Goal: Ask a question

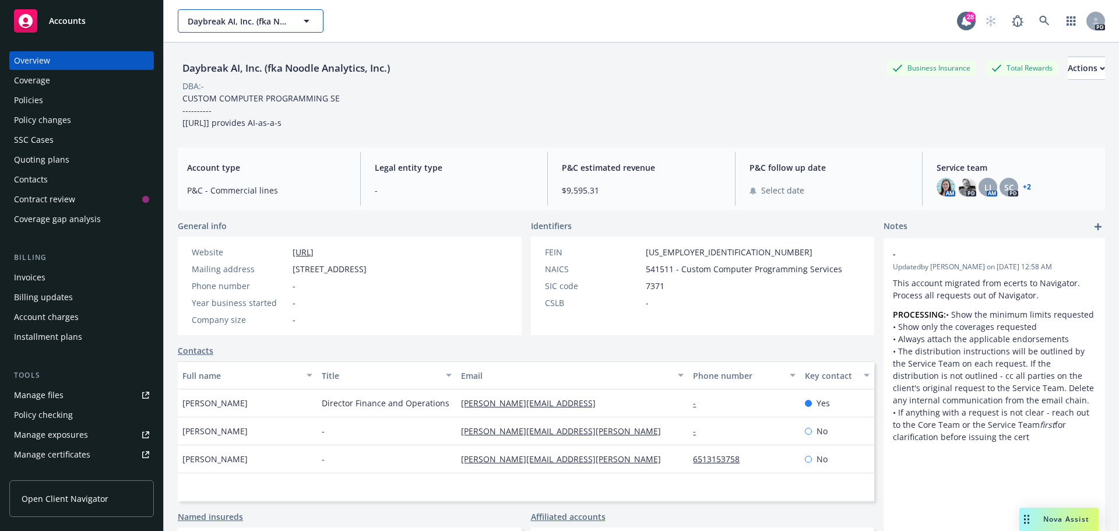
click at [237, 12] on button "Daybreak AI, Inc. (fka Noodle Analytics, Inc.)" at bounding box center [251, 20] width 146 height 23
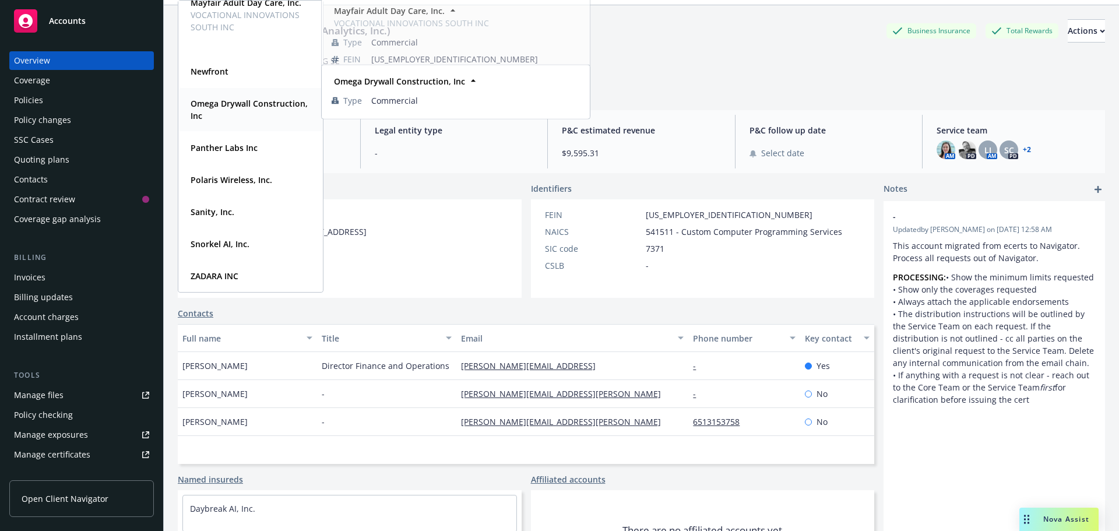
scroll to position [58, 0]
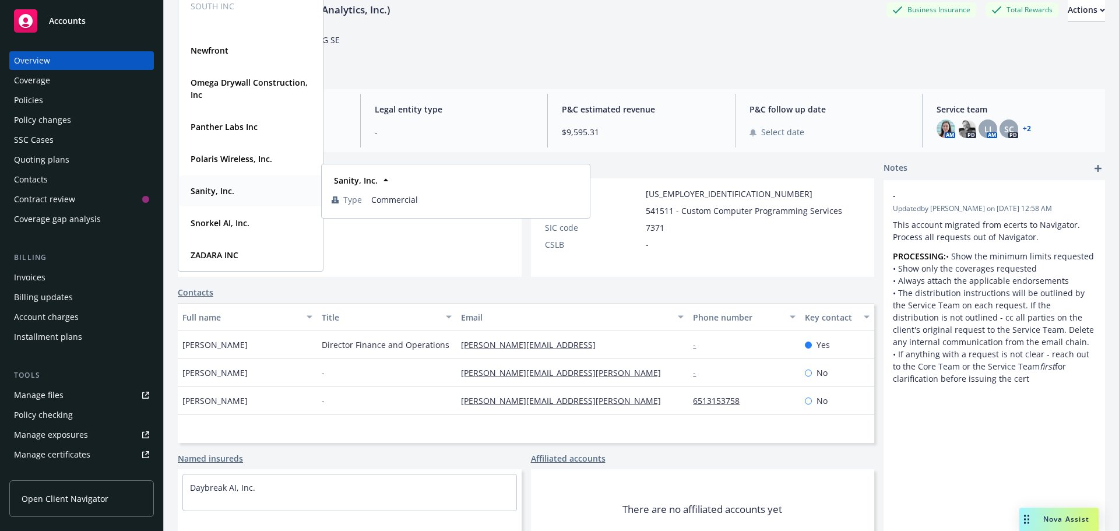
click at [220, 189] on strong "Sanity, Inc." at bounding box center [213, 190] width 44 height 11
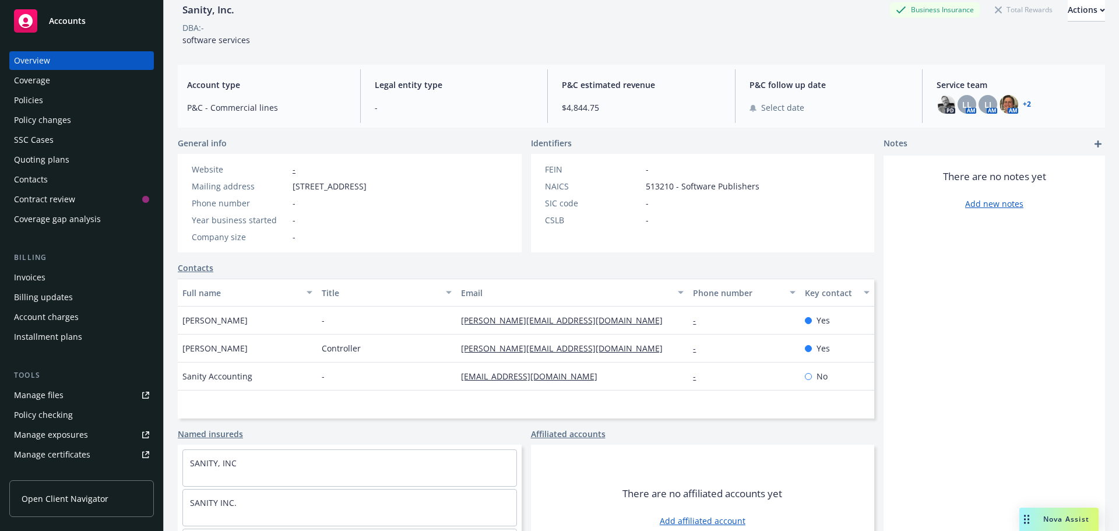
click at [68, 103] on div "Policies" at bounding box center [81, 100] width 135 height 19
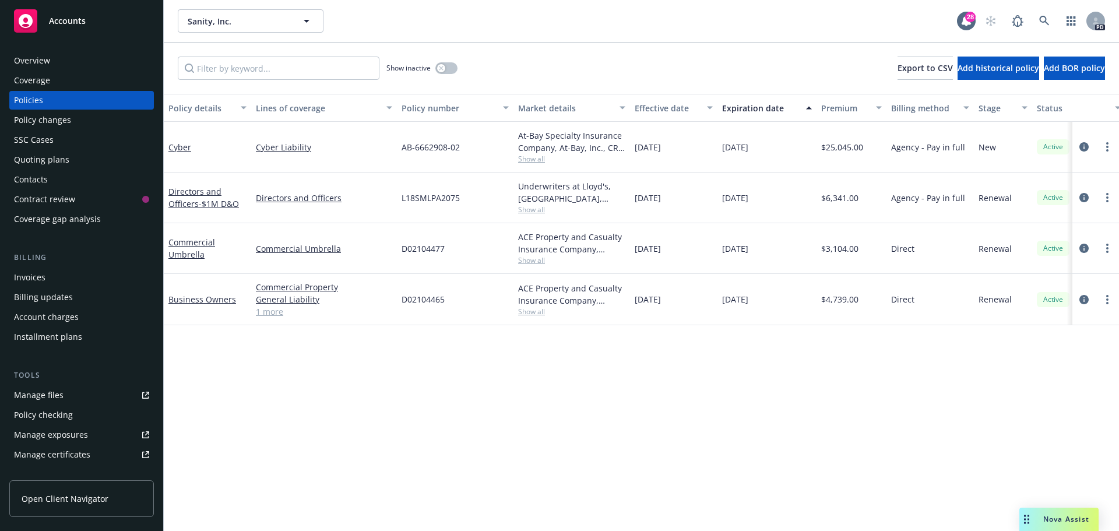
click at [78, 58] on div "Overview" at bounding box center [81, 60] width 135 height 19
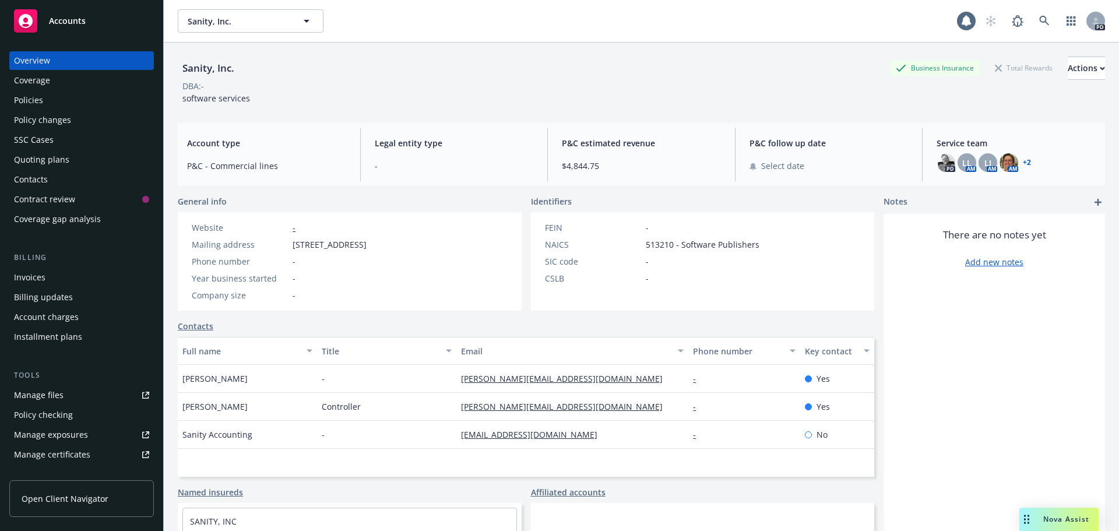
click at [1023, 159] on link "+ 2" at bounding box center [1027, 162] width 8 height 7
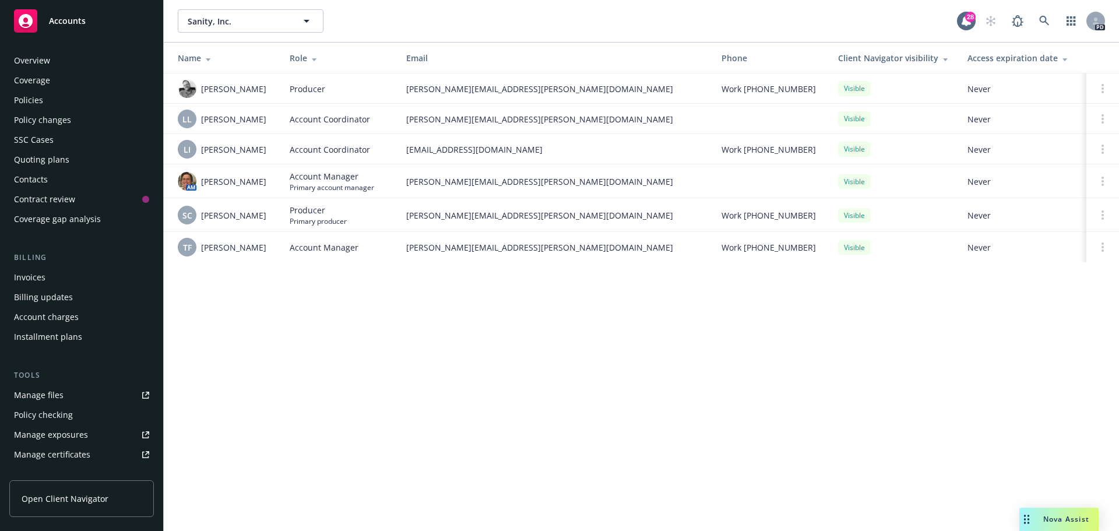
click at [56, 99] on div "Policies" at bounding box center [81, 100] width 135 height 19
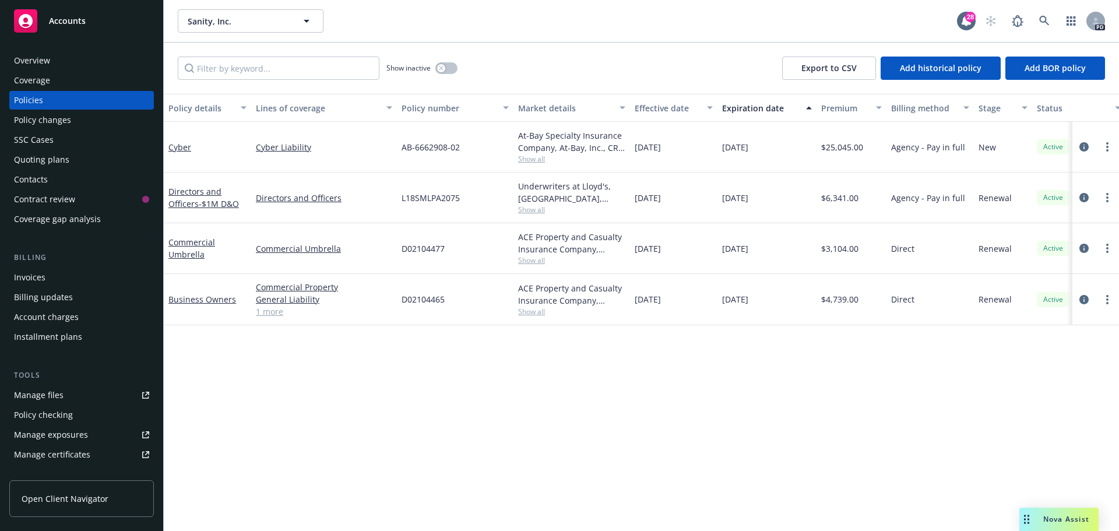
click at [532, 210] on span "Show all" at bounding box center [571, 210] width 107 height 10
click at [820, 409] on div "Policy details Lines of coverage Policy number Market details Effective date Ex…" at bounding box center [641, 312] width 955 height 437
click at [53, 59] on div "Overview" at bounding box center [81, 60] width 135 height 19
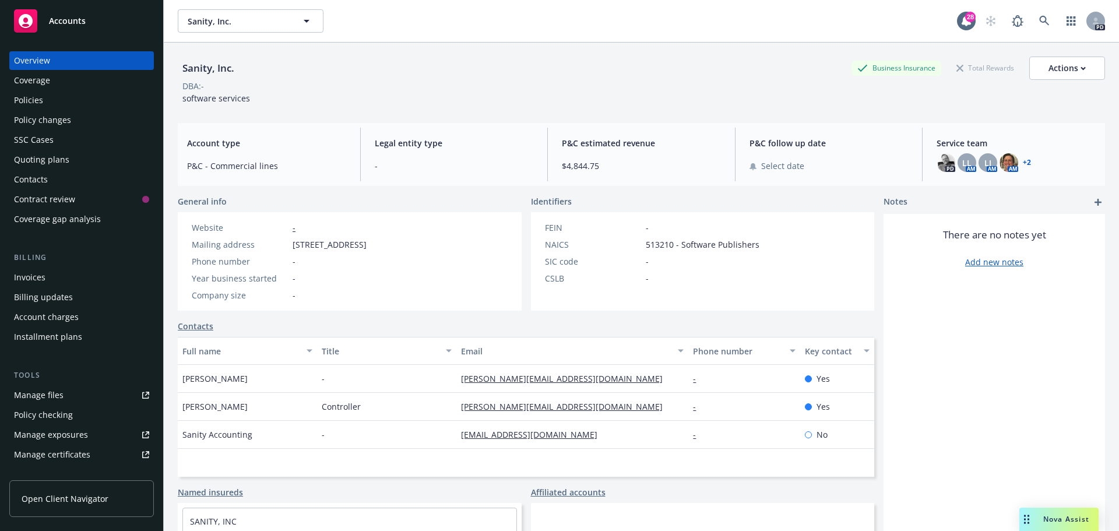
click at [60, 101] on div "Policies" at bounding box center [81, 100] width 135 height 19
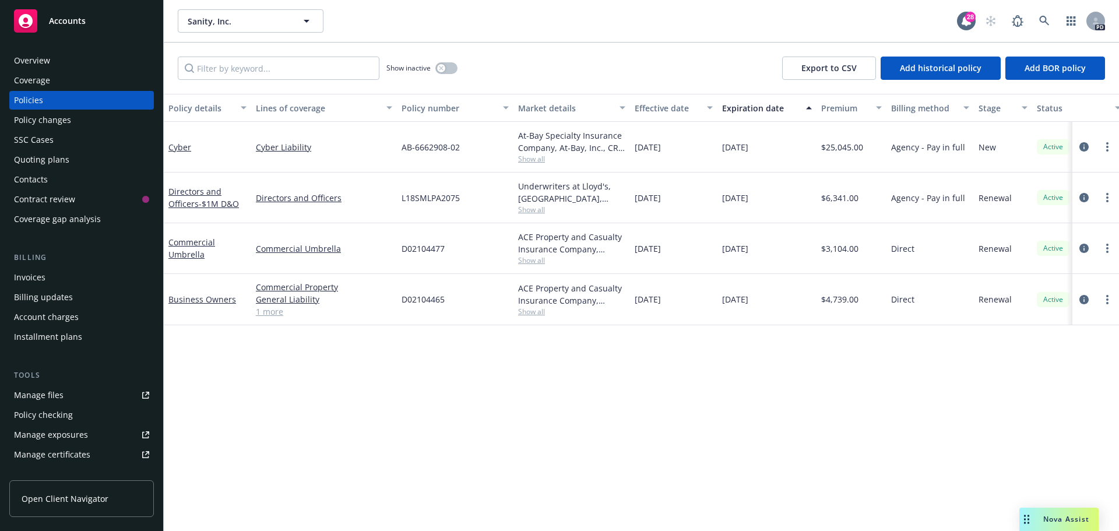
drag, startPoint x: 411, startPoint y: 368, endPoint x: 410, endPoint y: 375, distance: 6.5
click at [411, 368] on div "Policy details Lines of coverage Policy number Market details Effective date Ex…" at bounding box center [641, 312] width 955 height 437
click at [347, 344] on div "Policy details Lines of coverage Policy number Market details Effective date Ex…" at bounding box center [641, 312] width 955 height 437
click at [41, 59] on div "Overview" at bounding box center [32, 60] width 36 height 19
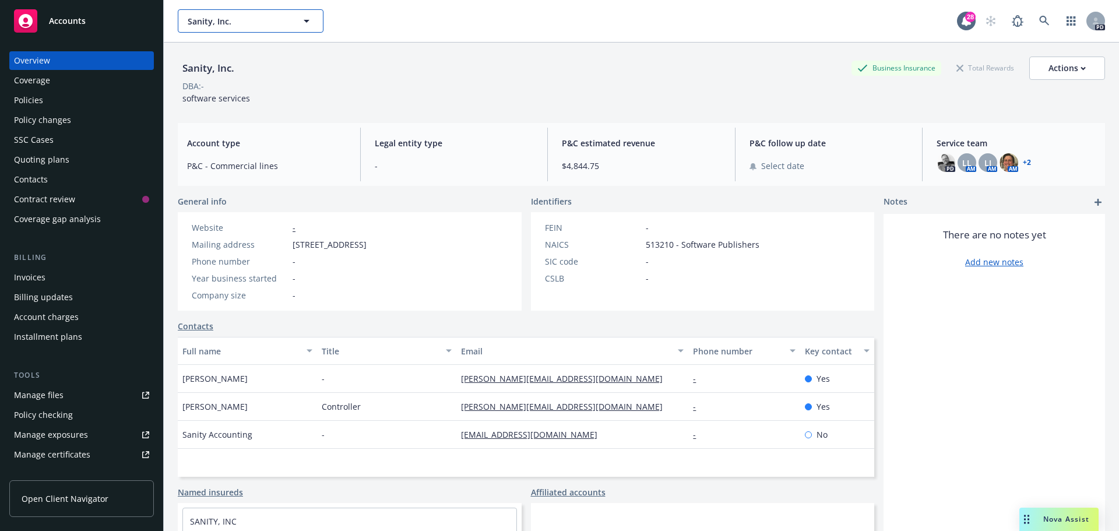
drag, startPoint x: 290, startPoint y: 18, endPoint x: 276, endPoint y: 31, distance: 19.0
click at [290, 18] on button "Sanity, Inc." at bounding box center [251, 20] width 146 height 23
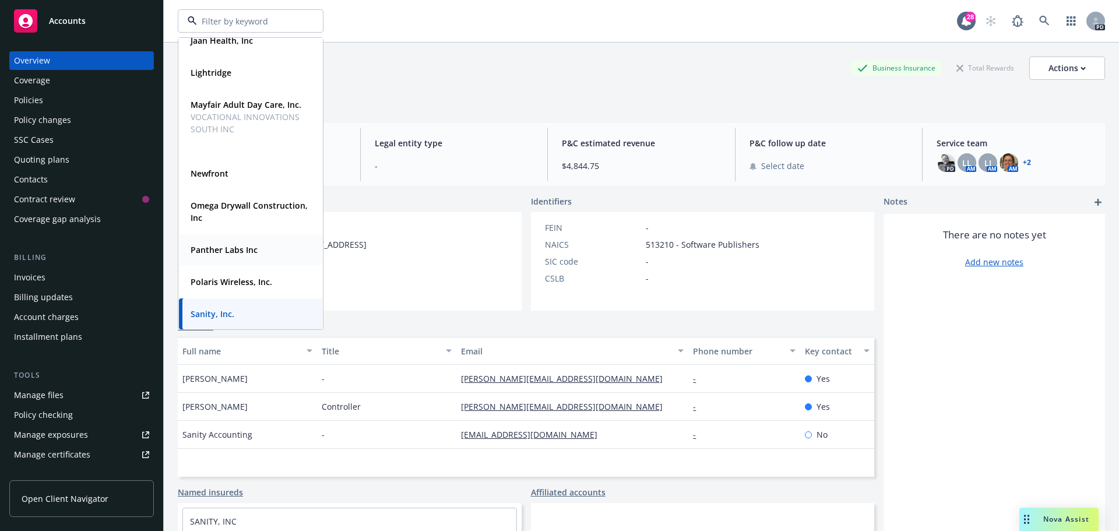
scroll to position [263, 0]
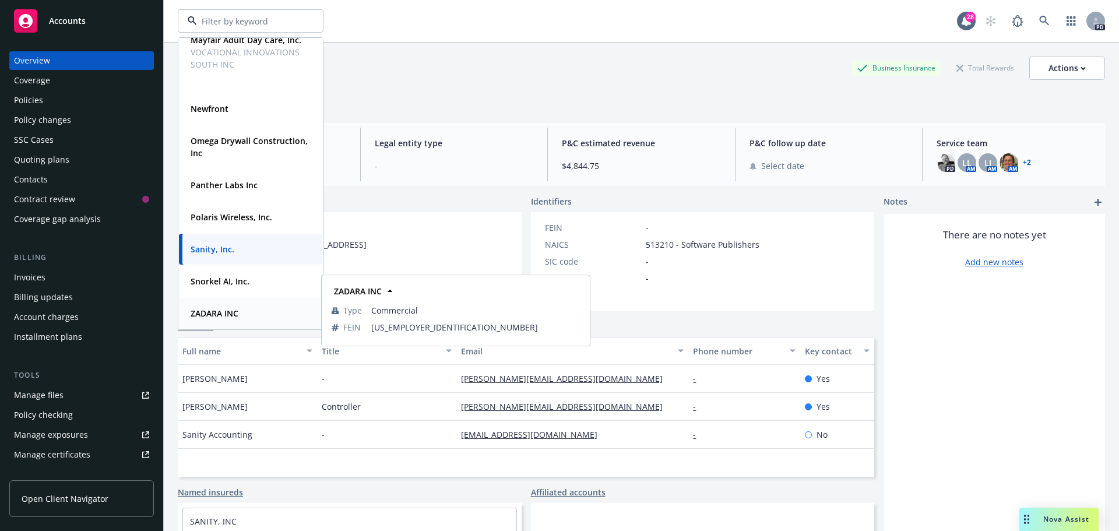
click at [237, 310] on strong "ZADARA INC" at bounding box center [215, 313] width 48 height 11
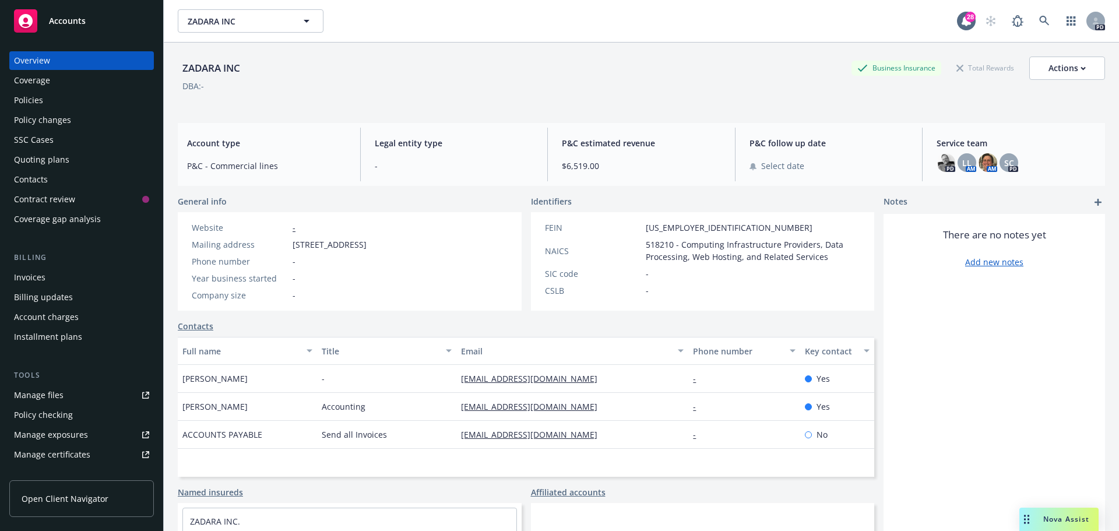
click at [40, 101] on div "Policies" at bounding box center [28, 100] width 29 height 19
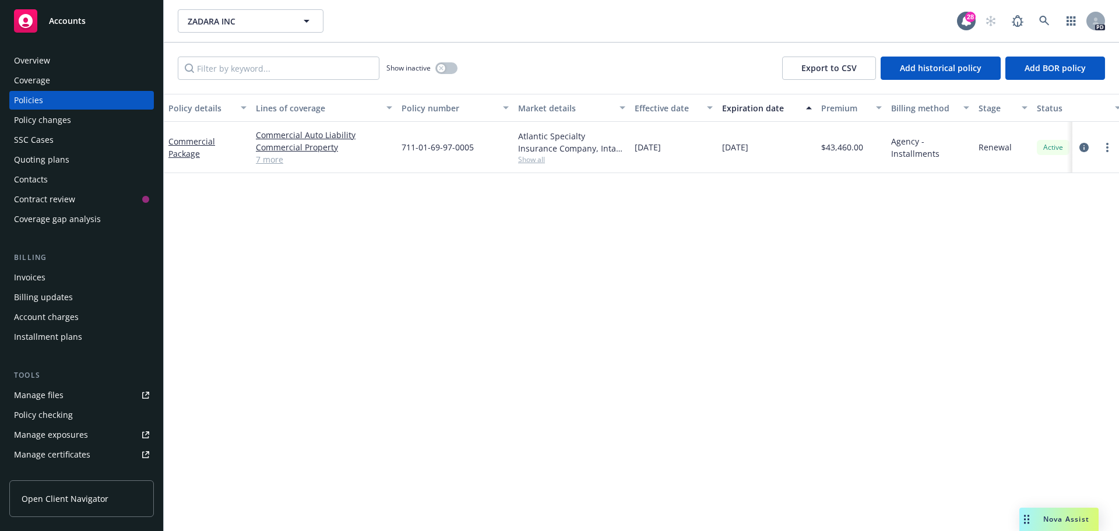
click at [59, 62] on div "Overview" at bounding box center [81, 60] width 135 height 19
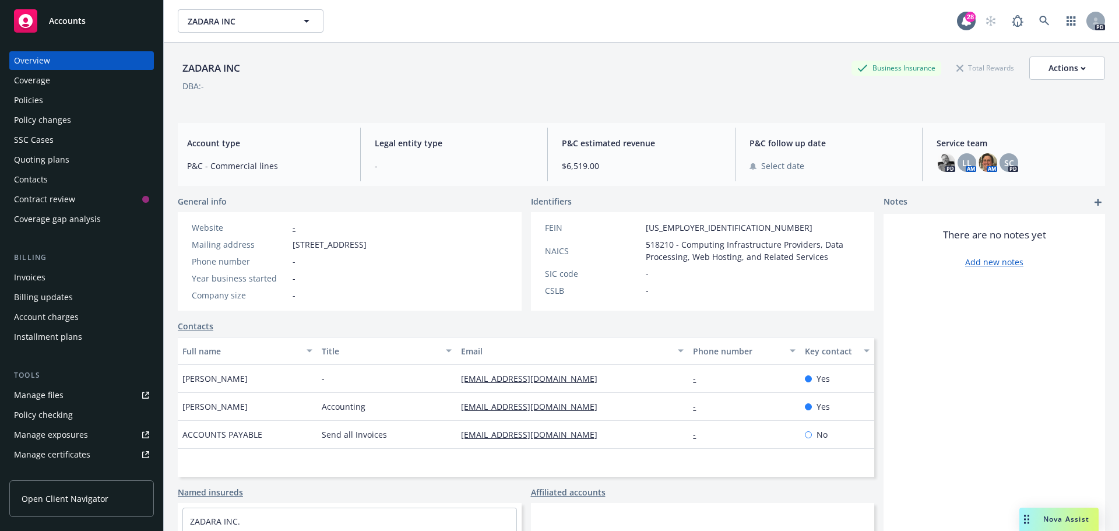
scroll to position [58, 0]
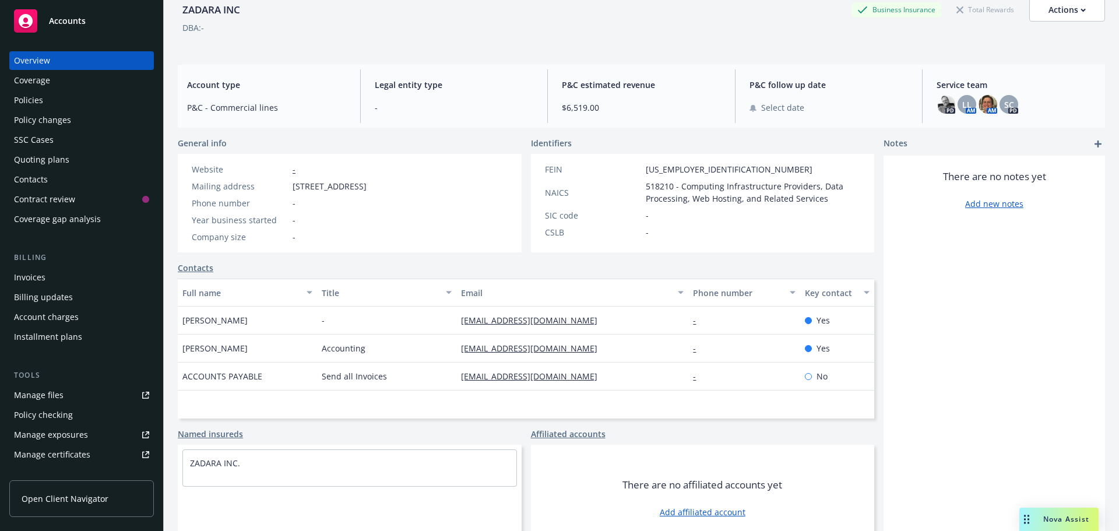
click at [39, 99] on div "Policies" at bounding box center [28, 100] width 29 height 19
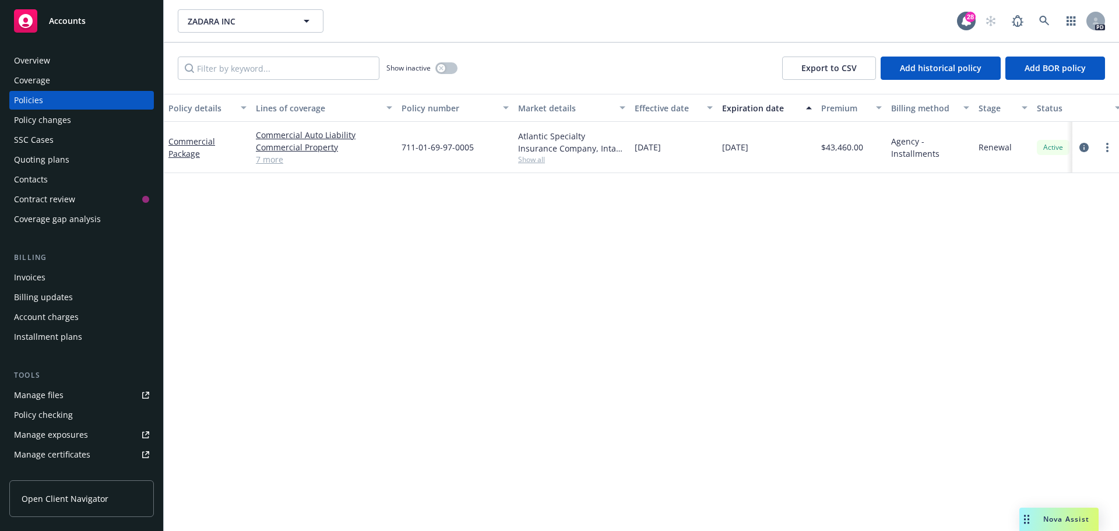
click at [539, 160] on span "Show all" at bounding box center [571, 159] width 107 height 10
drag, startPoint x: 839, startPoint y: 282, endPoint x: 812, endPoint y: 275, distance: 28.3
click at [844, 282] on div "Policy details Lines of coverage Policy number Market details Effective date Ex…" at bounding box center [641, 312] width 955 height 437
click at [821, 186] on div "Policy details Lines of coverage Policy number Market details Effective date Ex…" at bounding box center [641, 312] width 955 height 437
click at [46, 64] on div "Overview" at bounding box center [32, 60] width 36 height 19
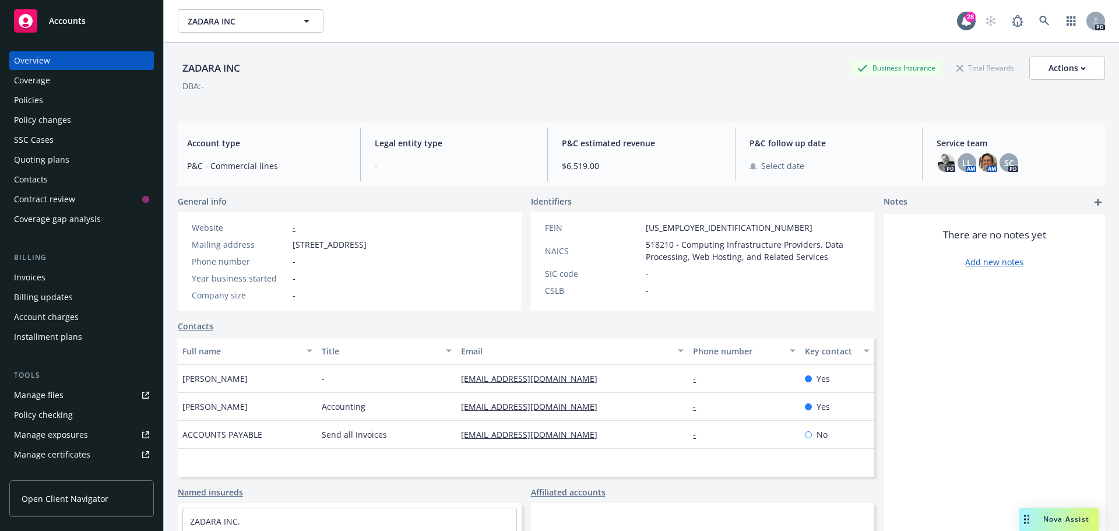
drag, startPoint x: 464, startPoint y: 99, endPoint x: 455, endPoint y: 99, distance: 9.3
click at [464, 99] on div "ZADARA INC Business Insurance Total Rewards Actions DBA: -" at bounding box center [641, 81] width 927 height 48
click at [271, 16] on span "ZADARA INC" at bounding box center [238, 21] width 101 height 12
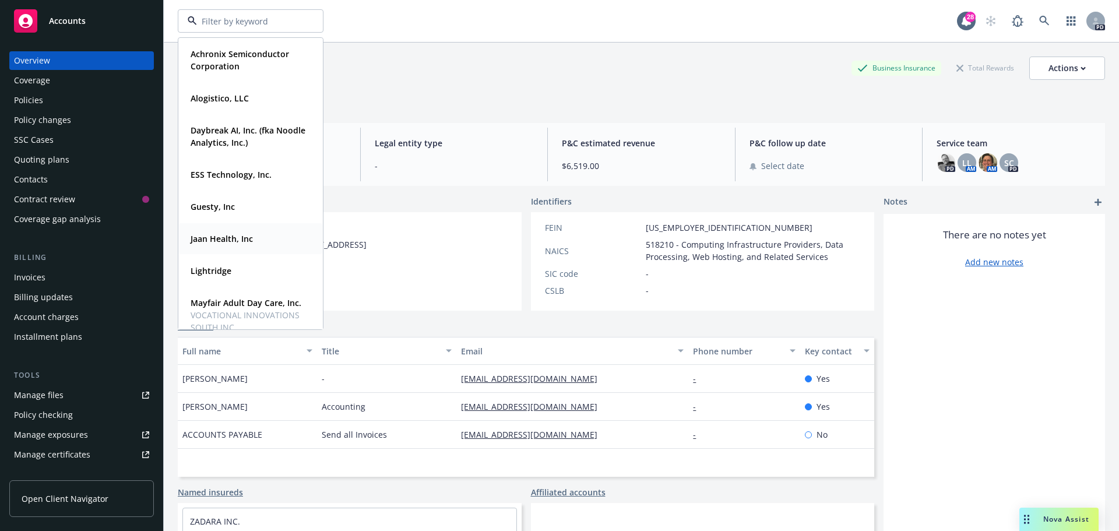
scroll to position [58, 0]
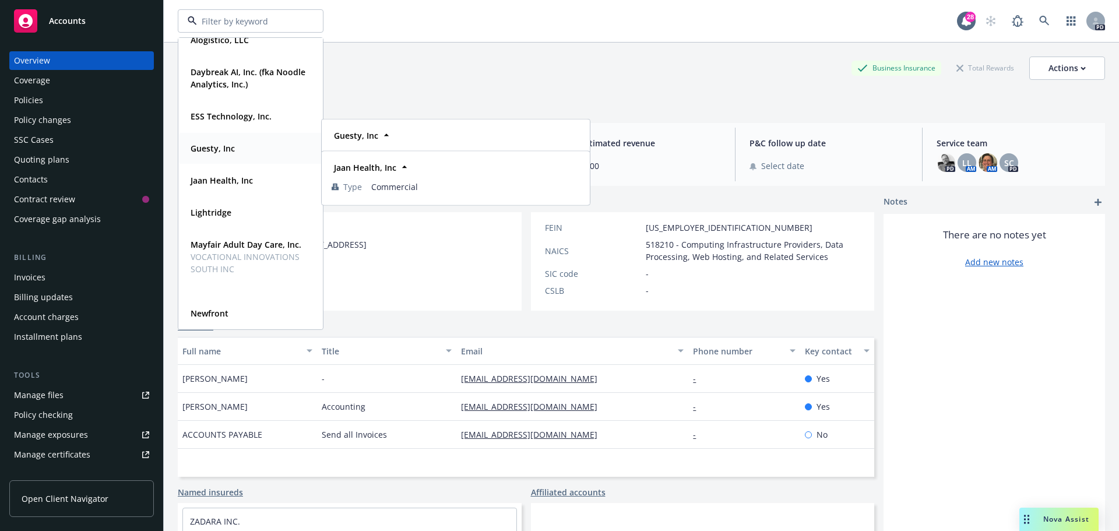
click at [225, 149] on strong "Guesty, Inc" at bounding box center [213, 148] width 44 height 11
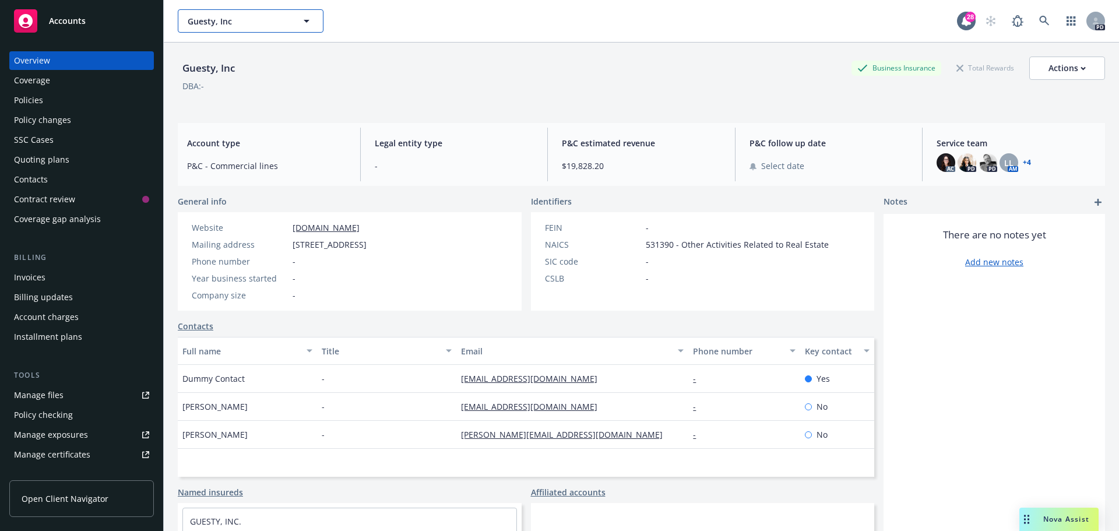
click at [258, 30] on button "Guesty, Inc" at bounding box center [251, 20] width 146 height 23
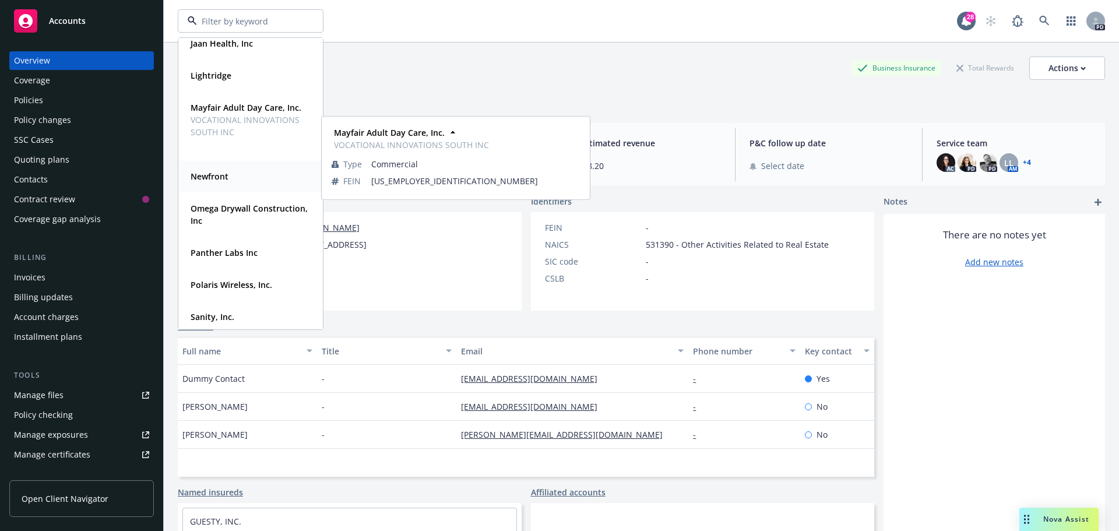
scroll to position [233, 0]
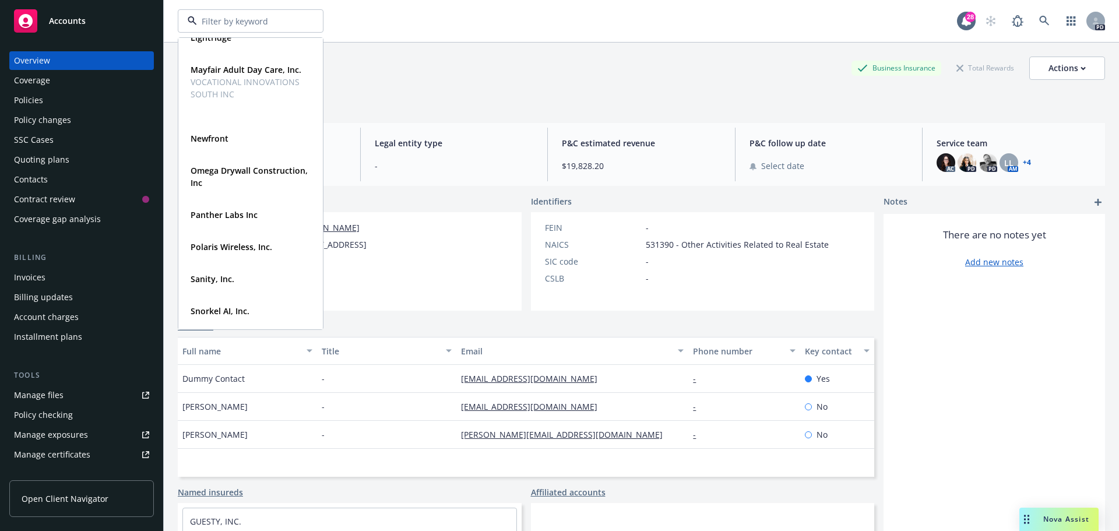
click at [697, 79] on div "Guesty, Inc Business Insurance Total Rewards Actions" at bounding box center [641, 68] width 927 height 23
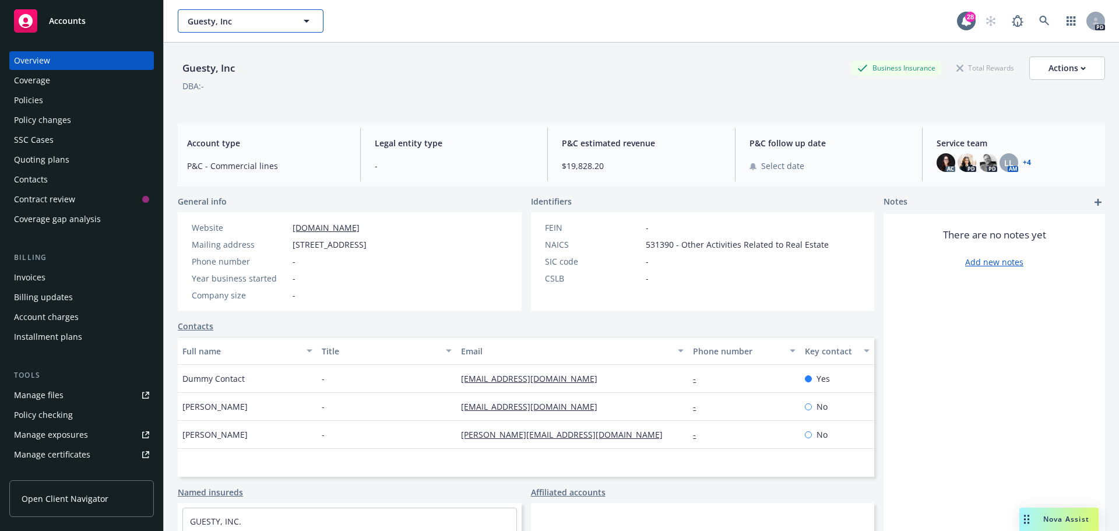
click at [287, 12] on button "Guesty, Inc" at bounding box center [251, 20] width 146 height 23
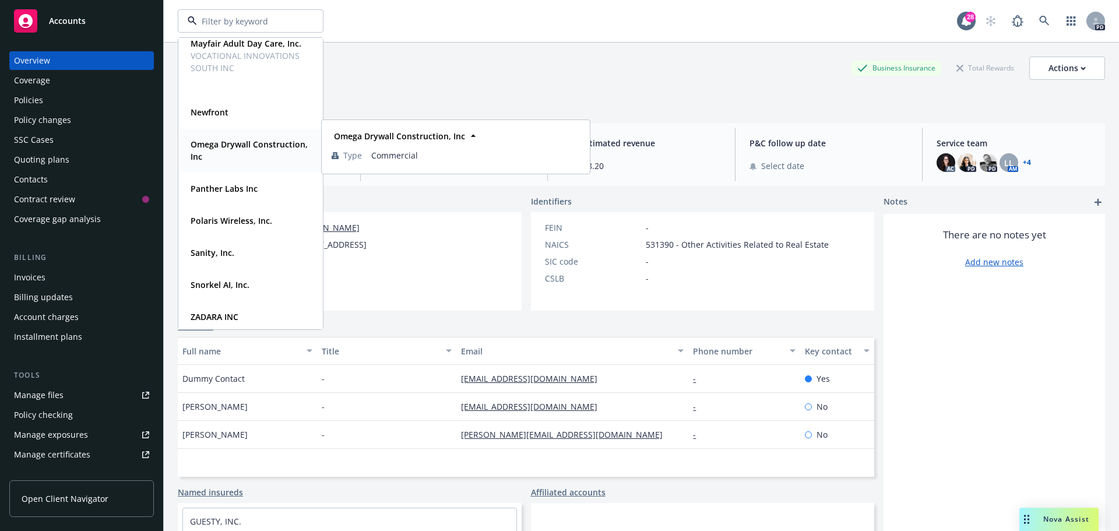
scroll to position [263, 0]
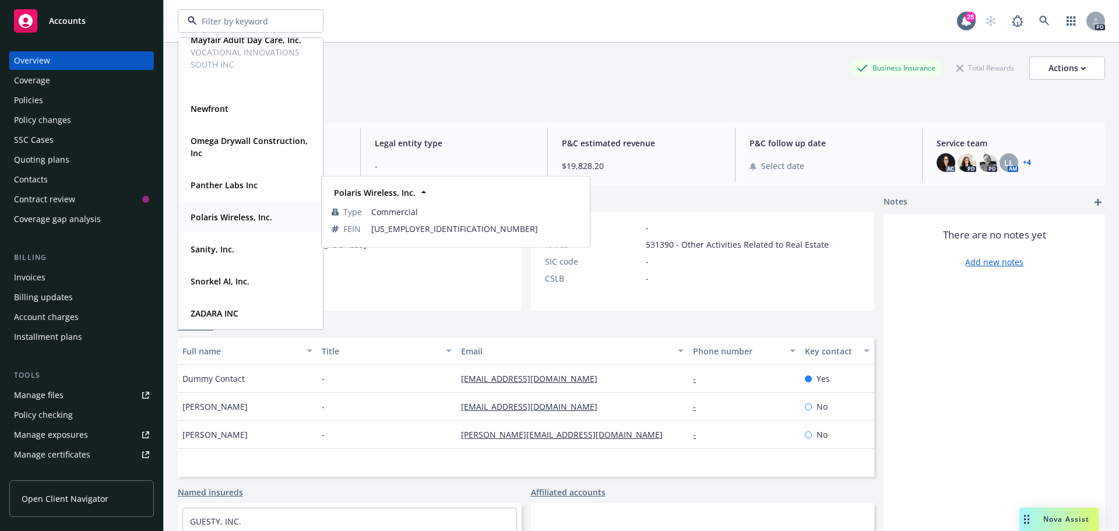
click at [245, 213] on strong "Polaris Wireless, Inc." at bounding box center [232, 217] width 82 height 11
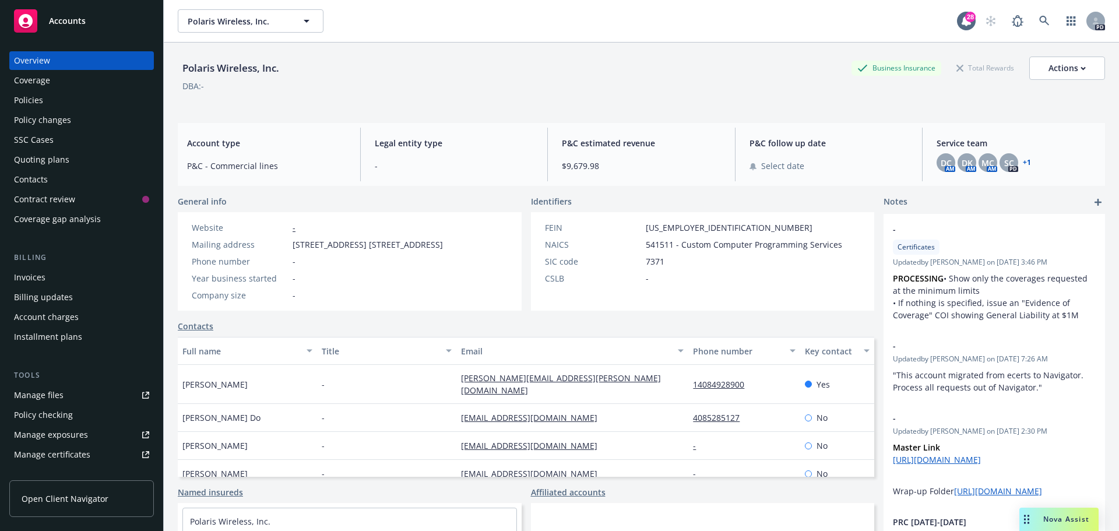
click at [1023, 161] on link "+ 1" at bounding box center [1027, 162] width 8 height 7
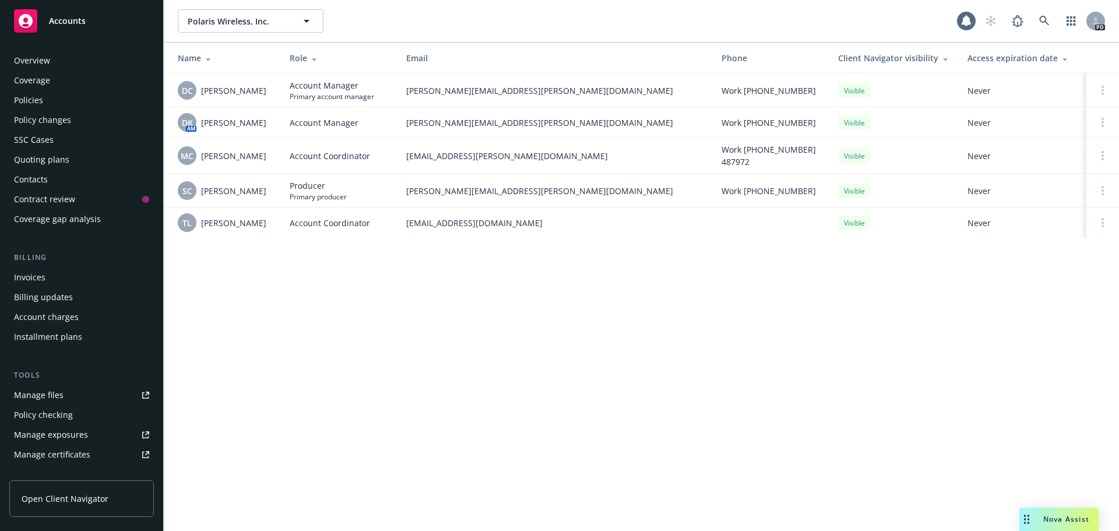
scroll to position [229, 0]
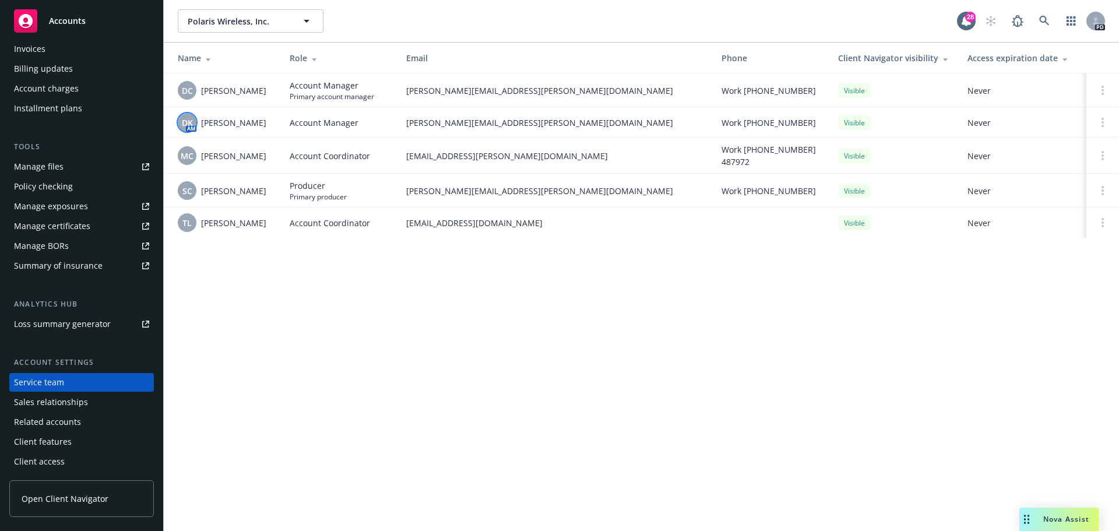
click at [184, 115] on div "DK" at bounding box center [187, 122] width 19 height 19
click at [238, 300] on div "Polaris Wireless, Inc. Polaris Wireless, Inc. 28 PD Name Role Email Phone Clien…" at bounding box center [641, 265] width 955 height 531
click at [1025, 520] on rect "Drag to move" at bounding box center [1025, 520] width 2 height 2
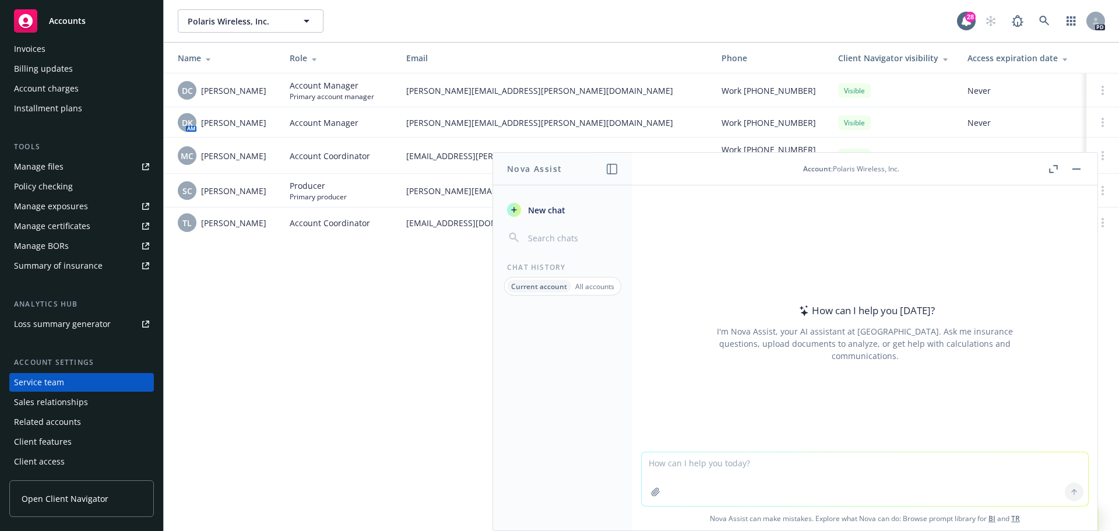
click at [725, 474] on textarea at bounding box center [865, 479] width 447 height 54
type textarea "What's the "Hammer Clause" on a D&O policy?"
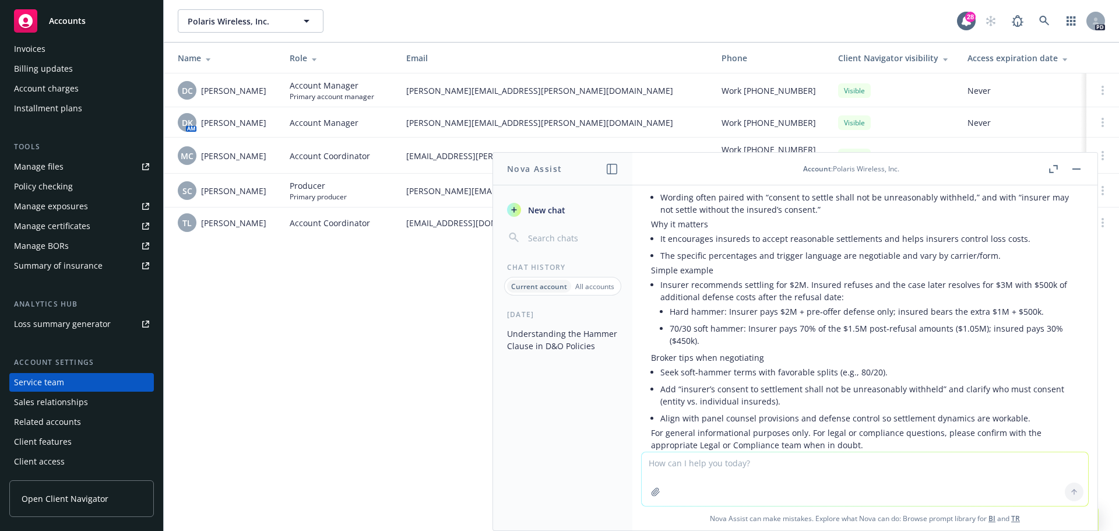
scroll to position [286, 0]
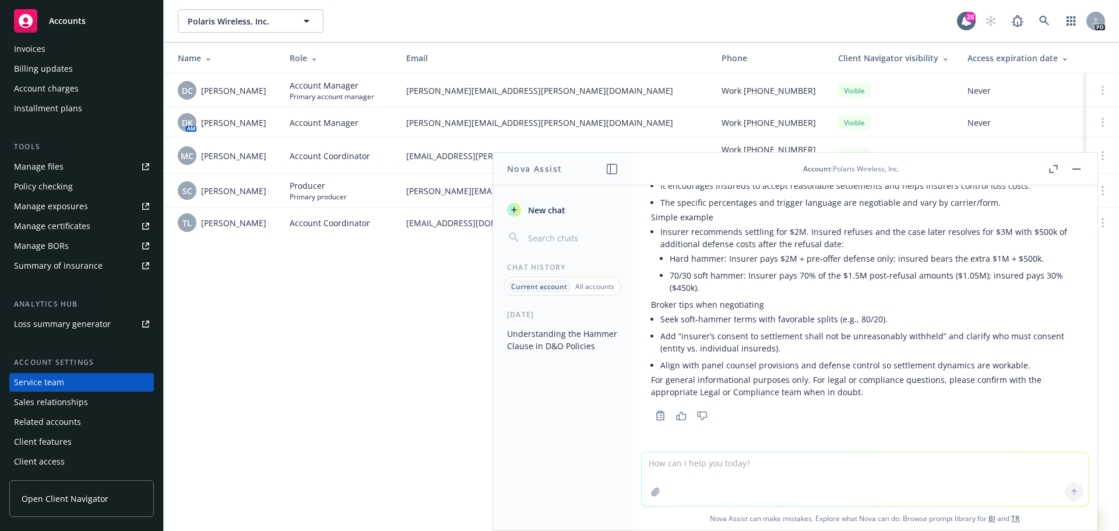
click at [725, 466] on textarea at bounding box center [865, 479] width 447 height 54
type textarea "What does it mean if you delete the hammer clause? Is that better for the insur…"
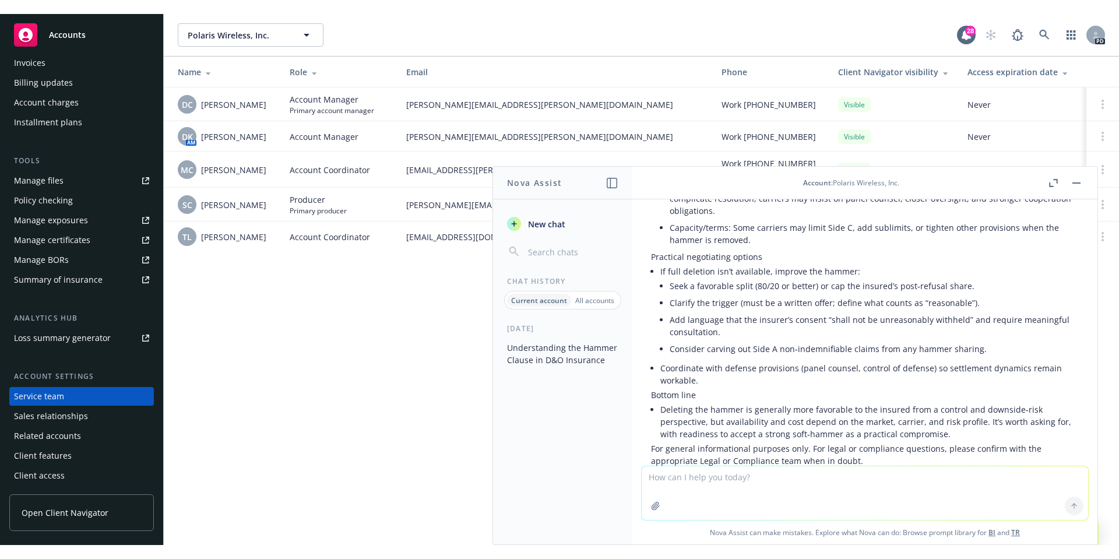
scroll to position [940, 0]
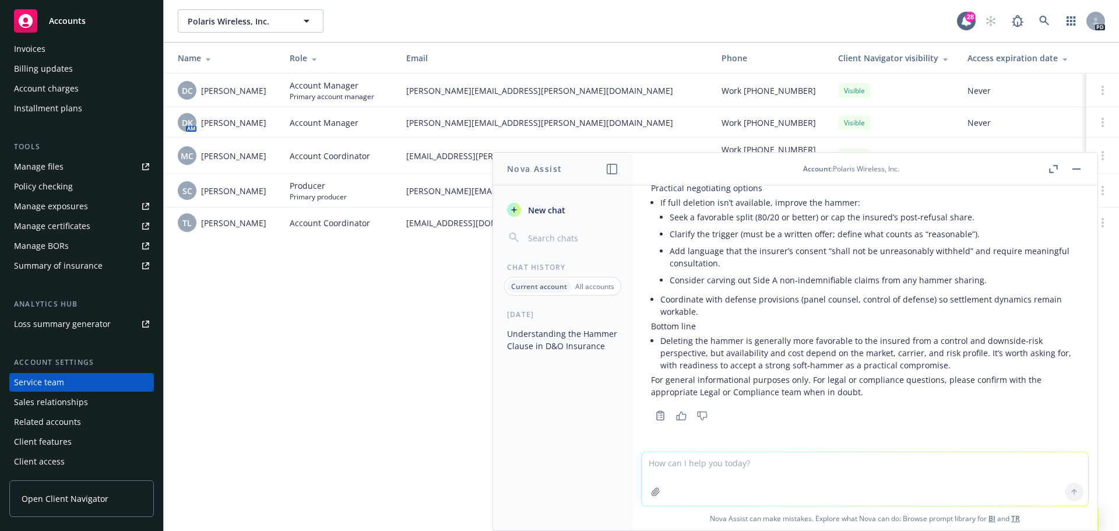
click at [1082, 170] on button "button" at bounding box center [1077, 169] width 14 height 14
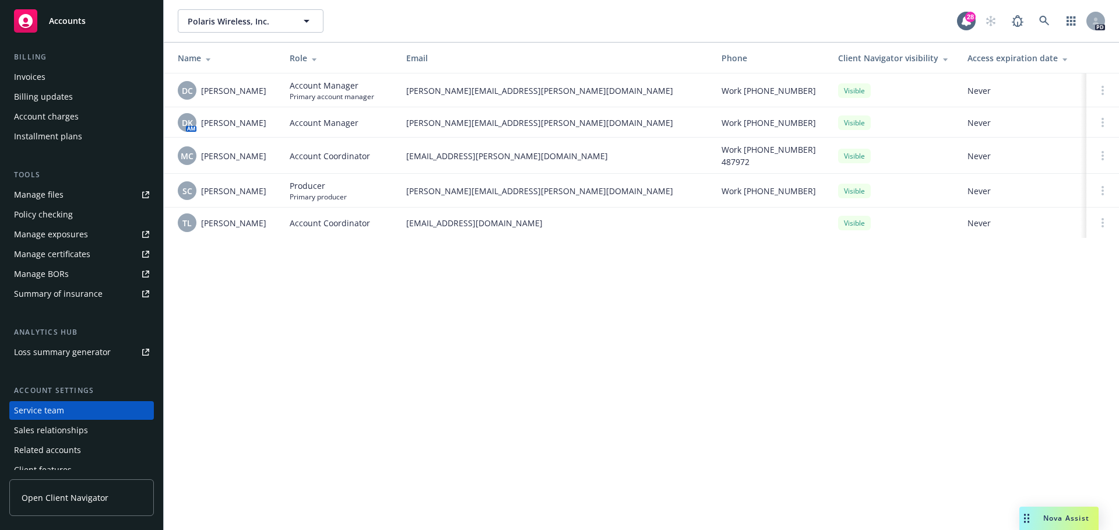
scroll to position [229, 0]
